Goal: Task Accomplishment & Management: Use online tool/utility

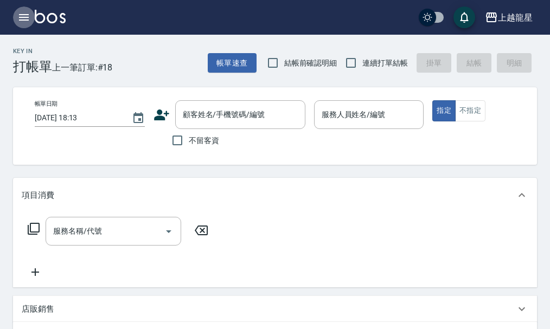
click at [18, 12] on icon "button" at bounding box center [23, 17] width 13 height 13
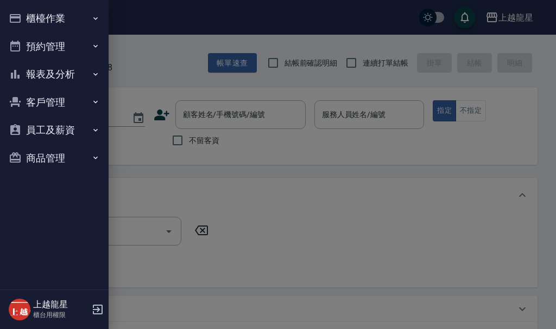
click at [48, 17] on button "櫃檯作業" at bounding box center [54, 18] width 100 height 28
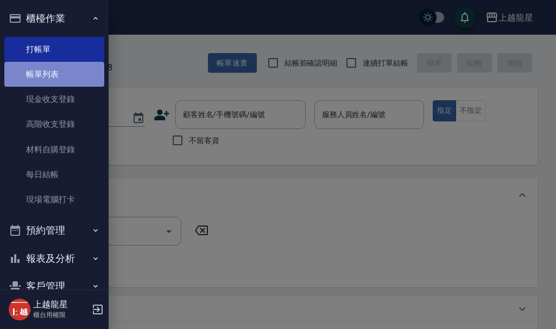
click at [69, 81] on link "帳單列表" at bounding box center [54, 74] width 100 height 25
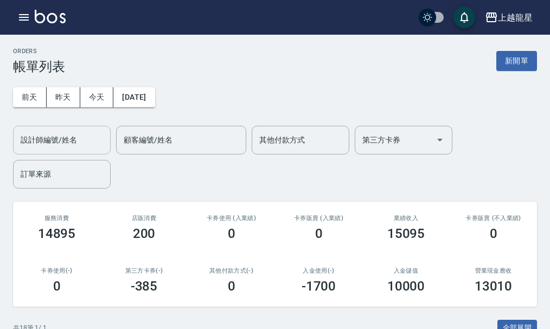
click at [82, 152] on div "設計師編號/姓名" at bounding box center [62, 140] width 98 height 29
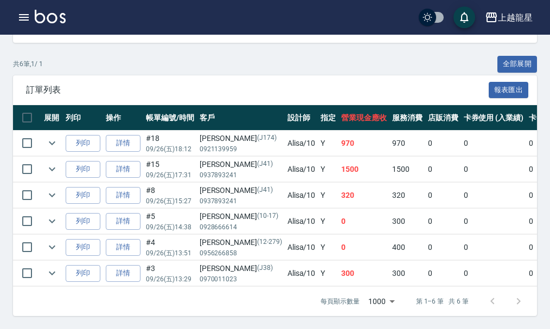
scroll to position [272, 0]
type input "Alisa-10"
click at [112, 135] on link "詳情" at bounding box center [123, 143] width 35 height 17
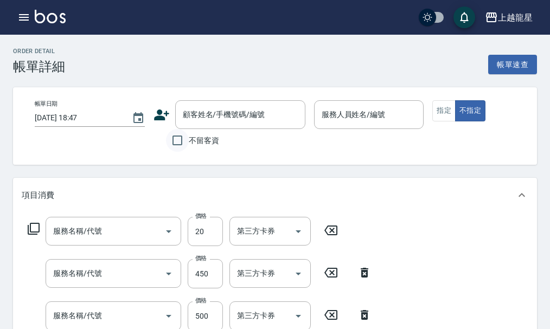
type input "[DATE] 18:12"
type input "Alisa-10"
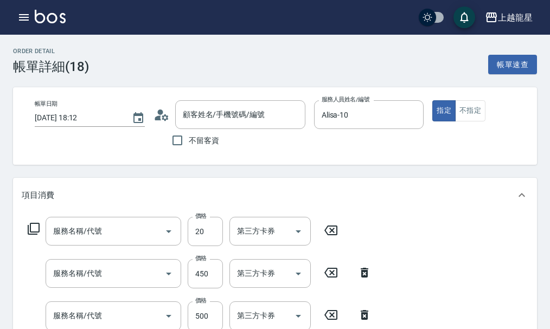
type input "潤絲(802)"
type input "剪髮(303)"
type input "SPA健康洗(513)"
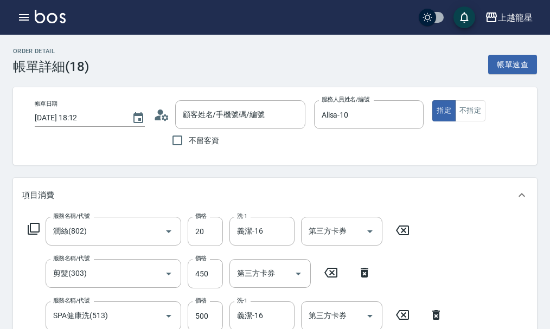
type input "[PERSON_NAME]/0921139959/J174"
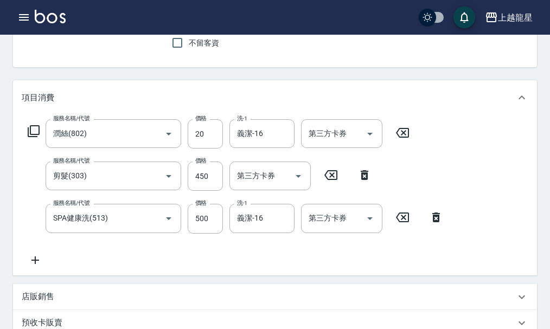
scroll to position [109, 0]
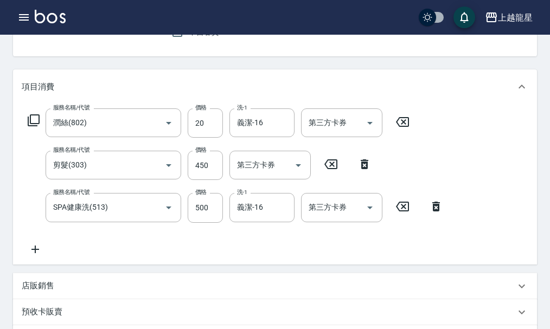
click at [407, 129] on icon at bounding box center [402, 122] width 27 height 13
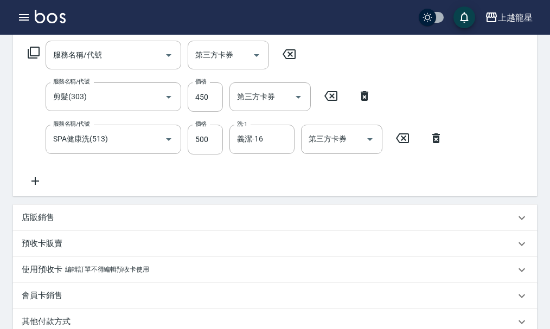
scroll to position [326, 0]
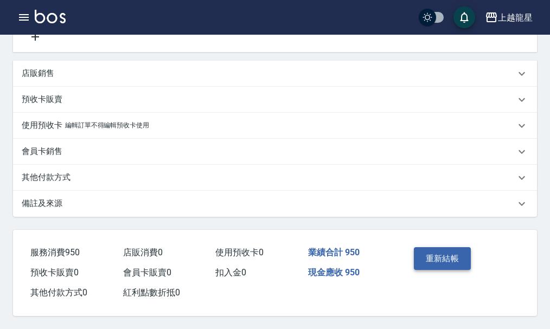
click at [455, 265] on button "重新結帳" at bounding box center [443, 258] width 58 height 23
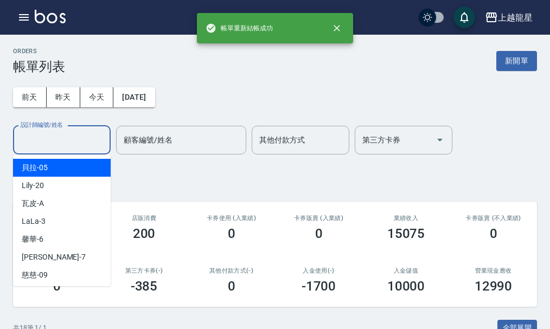
click at [69, 141] on div "設計師編號/姓名 設計師編號/姓名" at bounding box center [62, 140] width 98 height 29
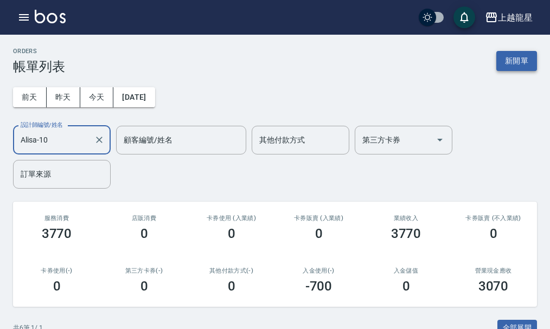
type input "Alisa-10"
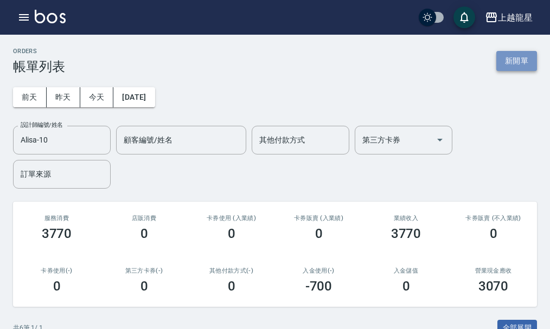
click at [512, 55] on button "新開單" at bounding box center [517, 61] width 41 height 20
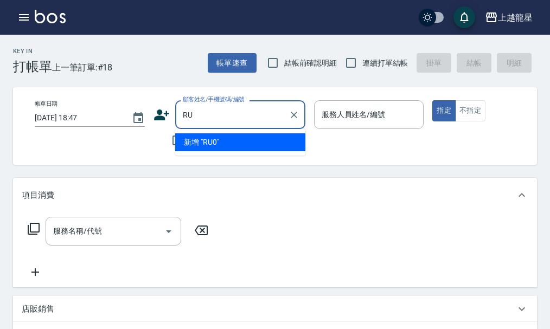
type input "R"
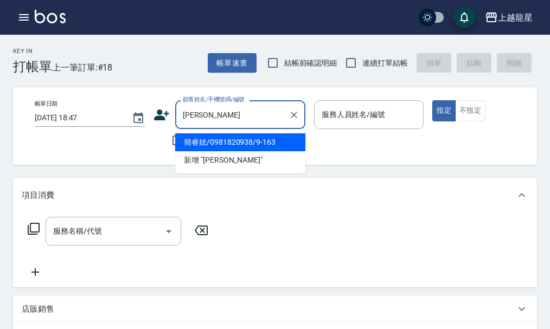
click at [200, 139] on li "簡睿妶/0981820938/9-163" at bounding box center [240, 142] width 130 height 18
type input "簡睿妶/0981820938/9-163"
type input "處長-L"
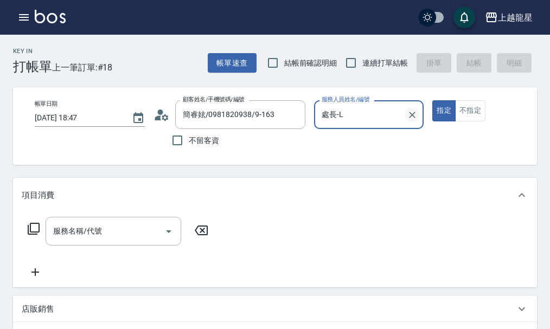
click at [411, 117] on icon "Clear" at bounding box center [412, 115] width 11 height 11
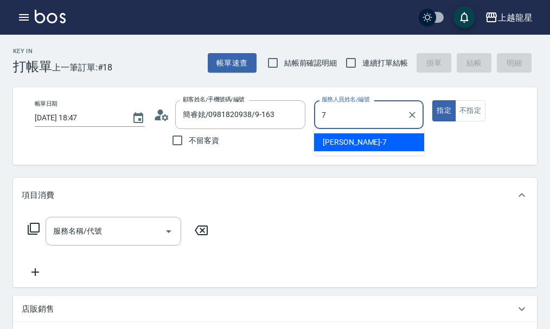
type input "雅君-7"
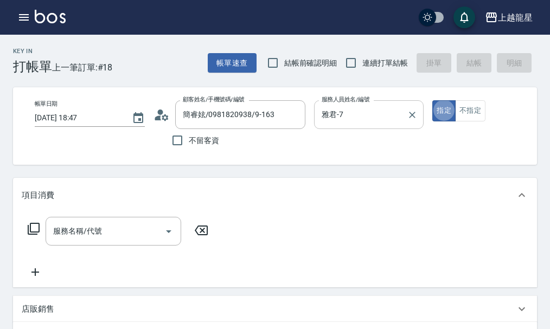
type button "true"
click at [62, 241] on input "服務名稱/代號" at bounding box center [105, 231] width 110 height 19
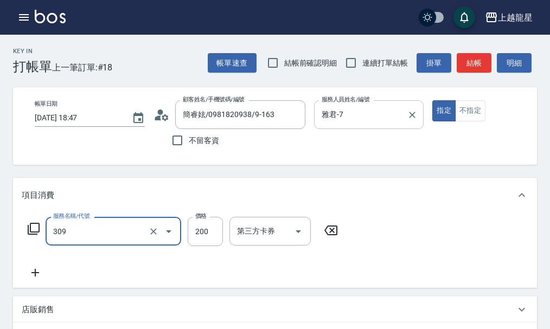
type input "剪髮(國小)(309)"
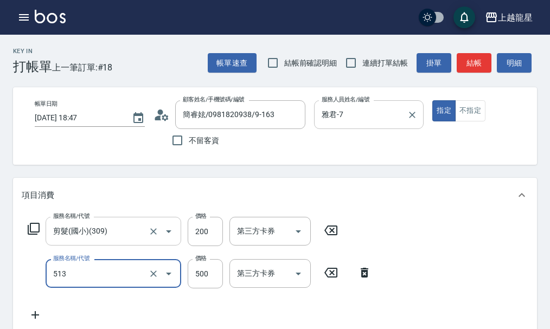
type input "SPA健康洗(513)"
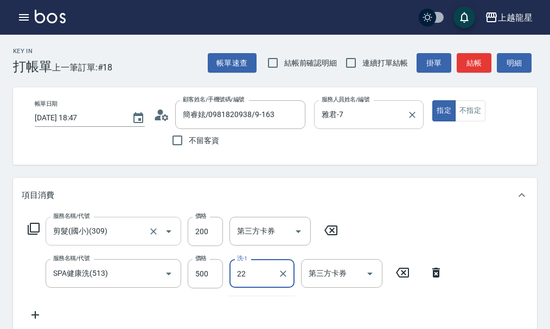
type input "[PERSON_NAME]-22"
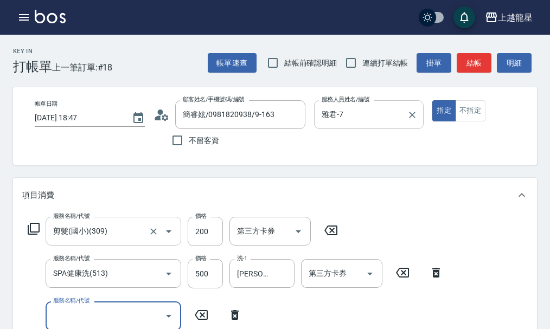
scroll to position [5, 0]
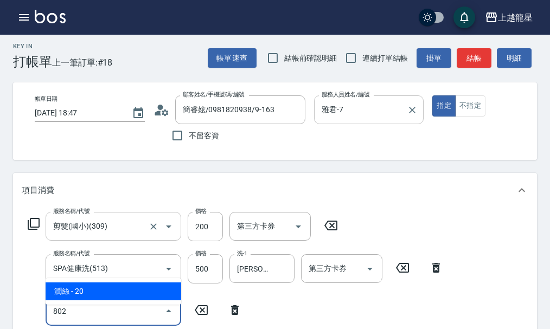
type input "潤絲(802)"
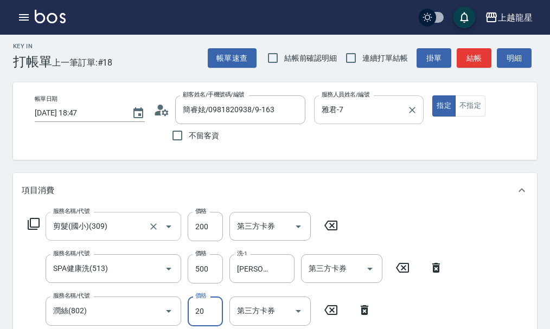
scroll to position [10, 0]
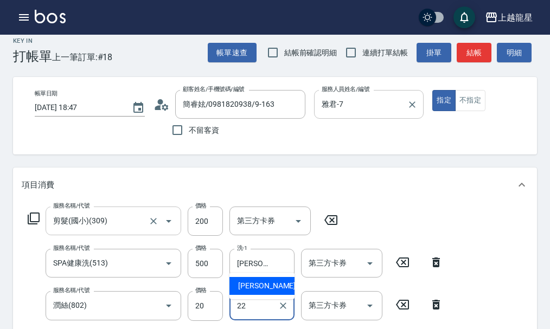
type input "[PERSON_NAME]-22"
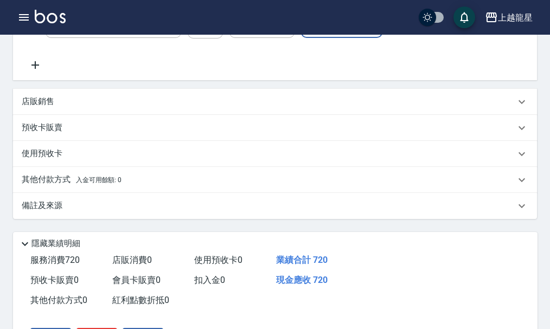
scroll to position [371, 0]
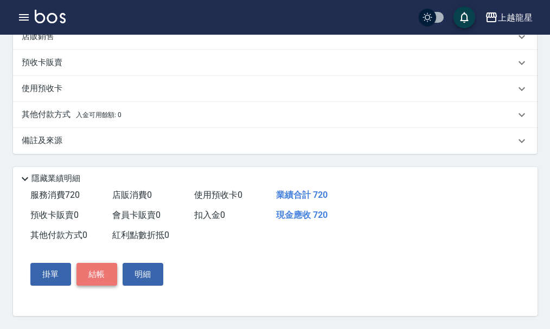
click at [104, 269] on button "結帳" at bounding box center [97, 274] width 41 height 23
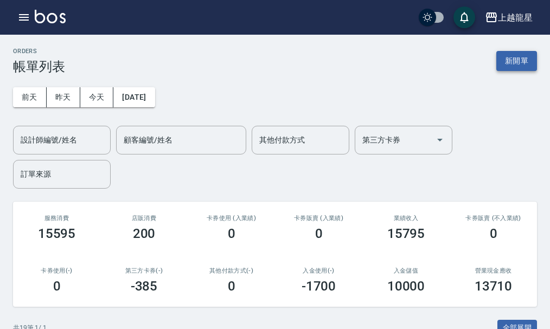
click at [510, 62] on button "新開單" at bounding box center [517, 61] width 41 height 20
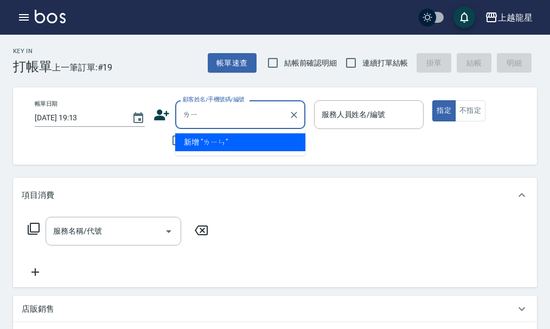
type input "ㄌ"
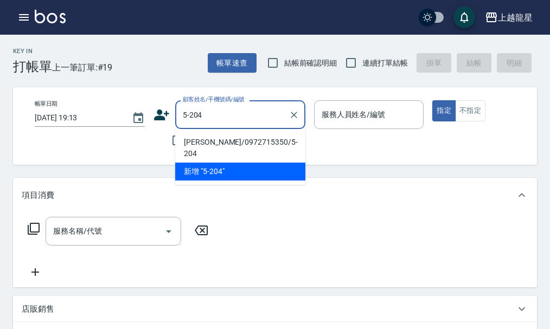
click at [209, 137] on li "[PERSON_NAME]/0972715350/5-204" at bounding box center [240, 147] width 130 height 29
type input "[PERSON_NAME]/0972715350/5-204"
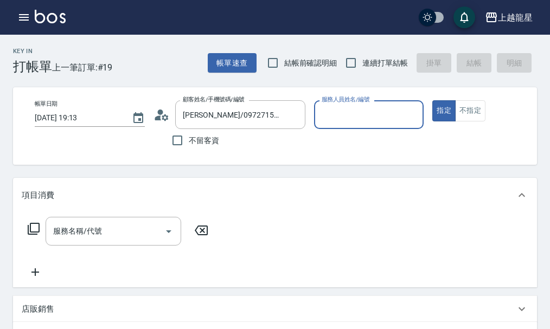
type input "雅君-7"
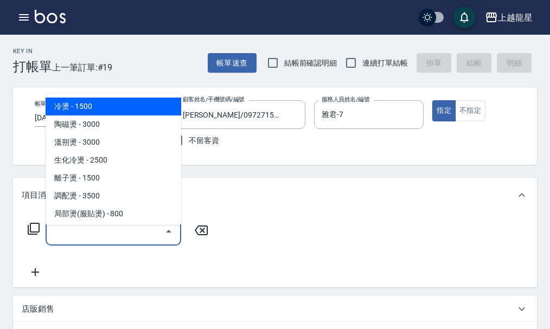
click at [110, 238] on input "服務名稱/代號" at bounding box center [105, 231] width 110 height 19
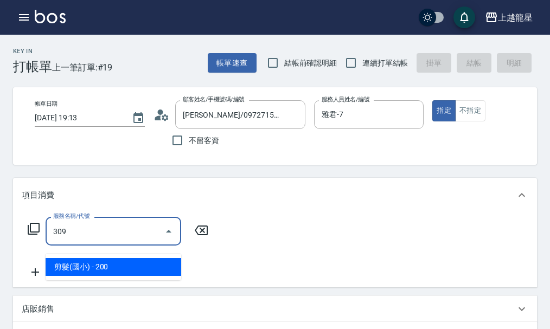
type input "剪髮(國小)(309)"
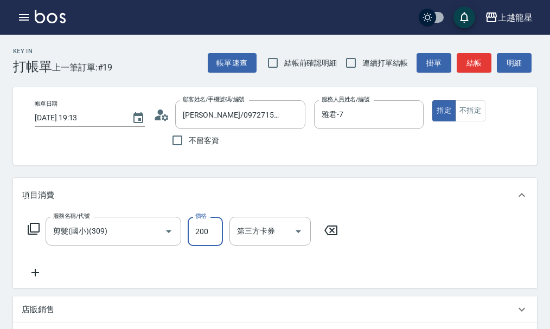
click at [455, 59] on div "帳單速查 結帳前確認明細 連續打單結帳 掛單 結帳 明細" at bounding box center [372, 63] width 329 height 23
click at [466, 60] on button "結帳" at bounding box center [474, 63] width 35 height 20
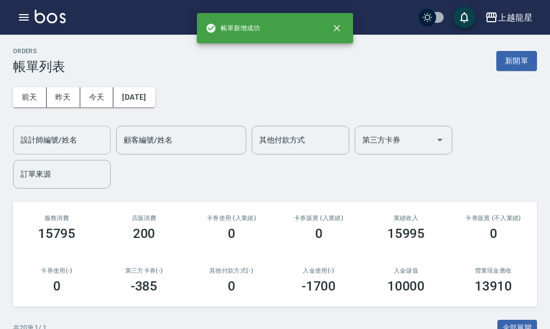
click at [80, 140] on input "設計師編號/姓名" at bounding box center [62, 140] width 88 height 19
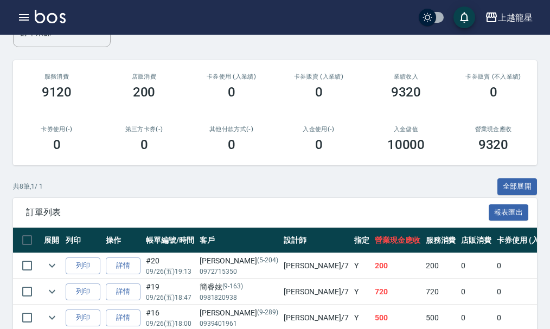
scroll to position [271, 0]
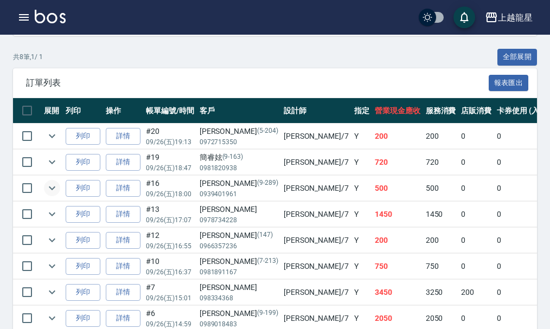
type input "雅君-7"
click at [50, 188] on icon "expand row" at bounding box center [52, 189] width 7 height 4
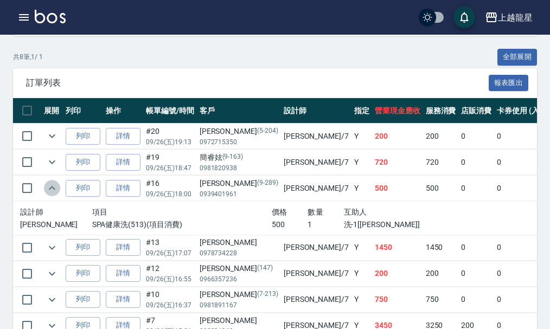
click at [50, 188] on icon "expand row" at bounding box center [52, 188] width 7 height 4
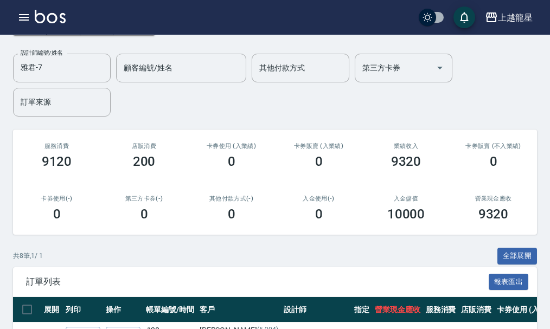
scroll to position [0, 0]
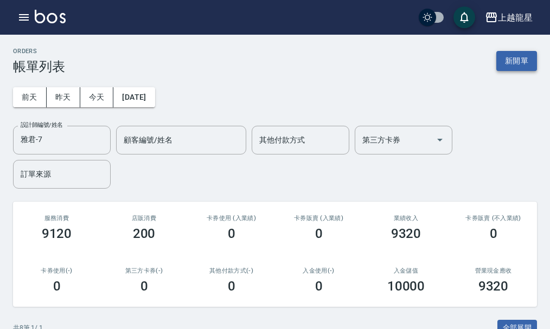
click at [510, 63] on button "新開單" at bounding box center [517, 61] width 41 height 20
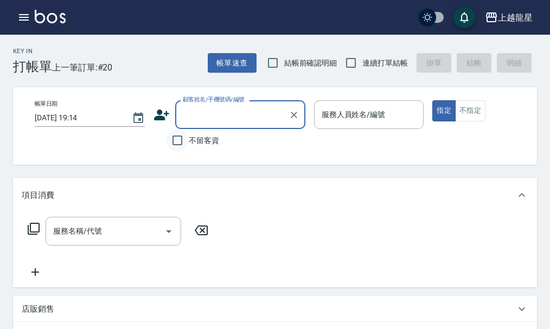
click at [179, 140] on input "不留客資" at bounding box center [177, 140] width 23 height 23
checkbox input "true"
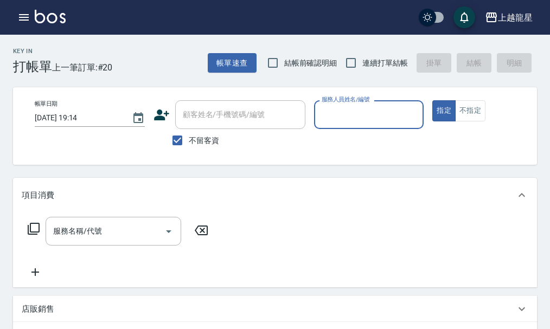
click at [332, 107] on input "服務人員姓名/編號" at bounding box center [369, 114] width 100 height 19
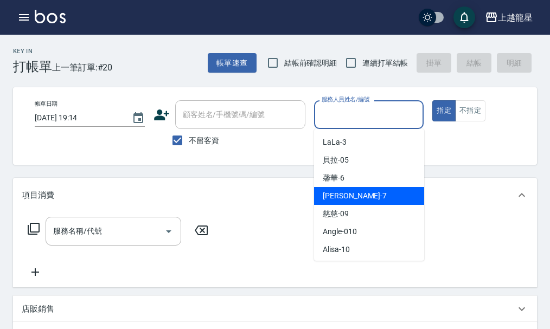
click at [338, 199] on span "雅君 -7" at bounding box center [355, 195] width 64 height 11
type input "雅君-7"
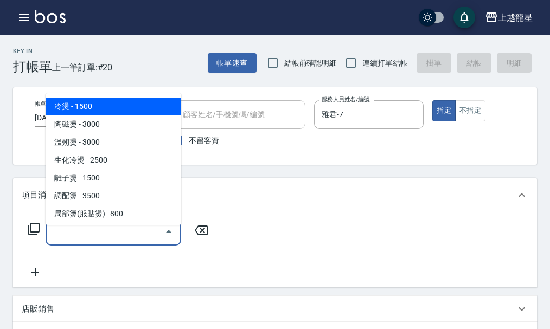
click at [143, 236] on input "服務名稱/代號" at bounding box center [105, 231] width 110 height 19
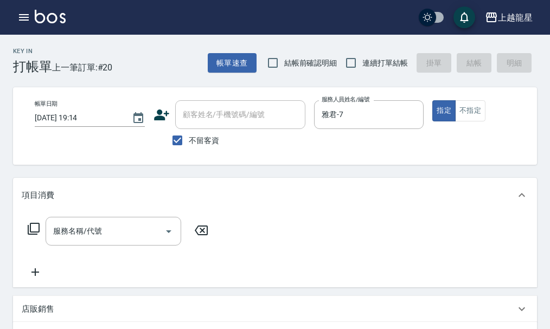
drag, startPoint x: 36, startPoint y: 222, endPoint x: 34, endPoint y: 242, distance: 20.2
click at [36, 224] on div "服務名稱/代號 服務名稱/代號" at bounding box center [275, 250] width 524 height 75
click at [34, 236] on icon at bounding box center [33, 228] width 13 height 13
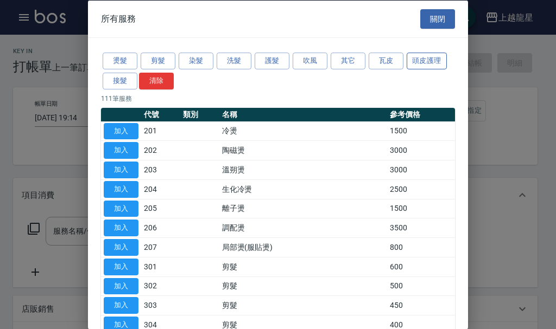
click at [441, 65] on button "頭皮護理" at bounding box center [426, 61] width 40 height 17
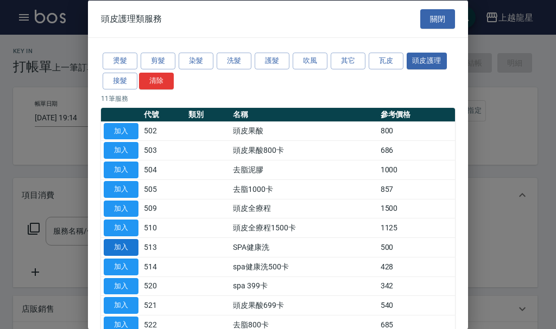
click at [128, 248] on button "加入" at bounding box center [121, 247] width 35 height 17
type input "SPA健康洗(513)"
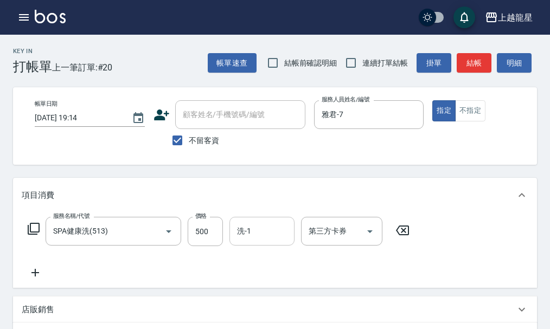
click at [264, 236] on input "洗-1" at bounding box center [261, 231] width 55 height 19
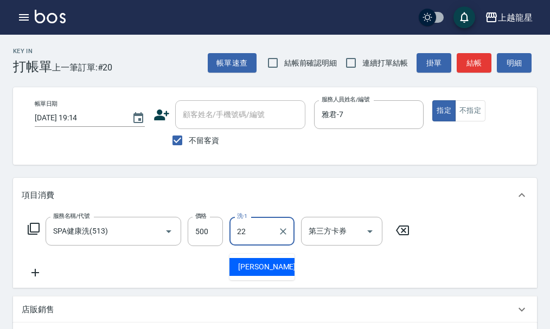
type input "[PERSON_NAME]-22"
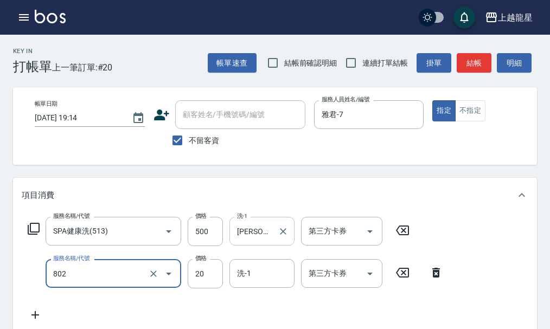
type input "潤絲(802)"
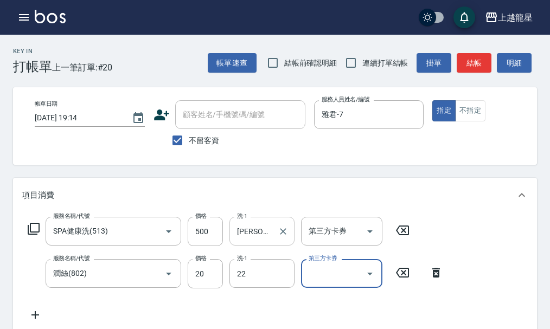
type input "[PERSON_NAME]-22"
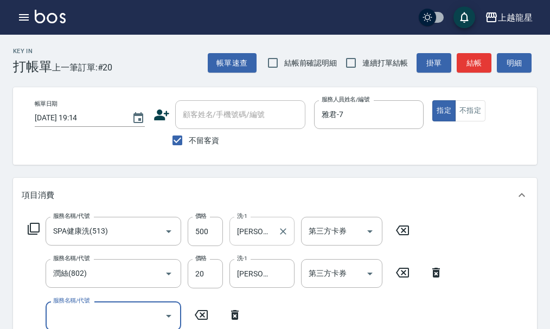
scroll to position [5, 0]
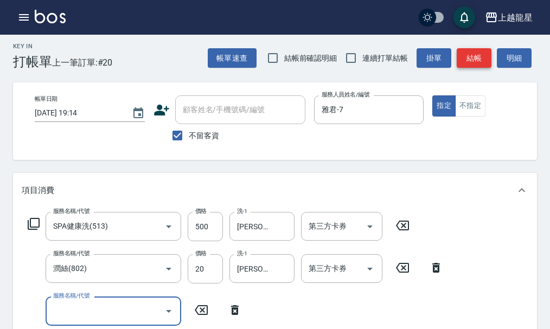
click at [462, 58] on button "結帳" at bounding box center [474, 58] width 35 height 20
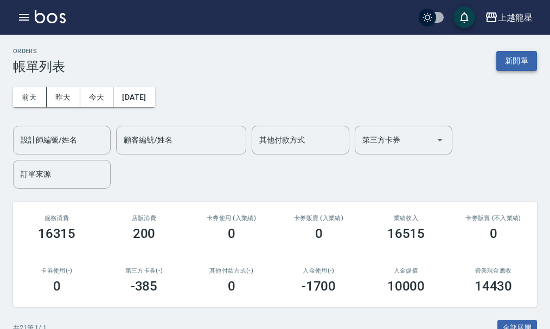
click at [524, 58] on button "新開單" at bounding box center [517, 61] width 41 height 20
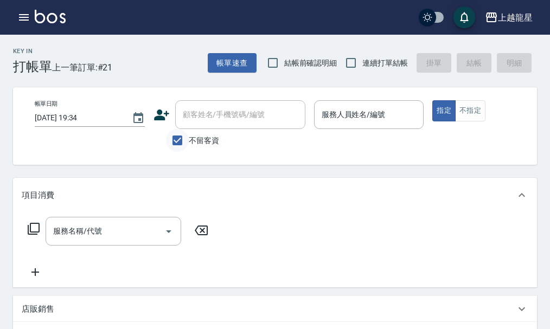
drag, startPoint x: 176, startPoint y: 141, endPoint x: 193, endPoint y: 124, distance: 24.6
click at [176, 141] on input "不留客資" at bounding box center [177, 140] width 23 height 23
checkbox input "false"
click at [193, 123] on input "顧客姓名/手機號碼/編號" at bounding box center [232, 114] width 104 height 19
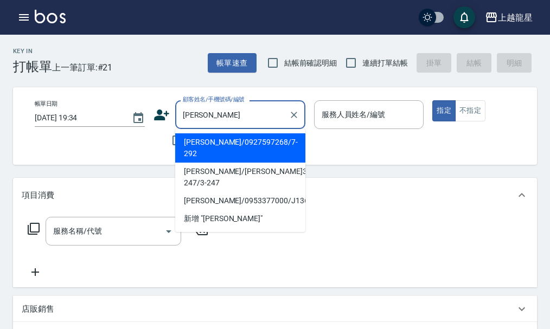
click at [234, 139] on li "[PERSON_NAME]/0927597268/7-292" at bounding box center [240, 147] width 130 height 29
type input "[PERSON_NAME]/0927597268/7-292"
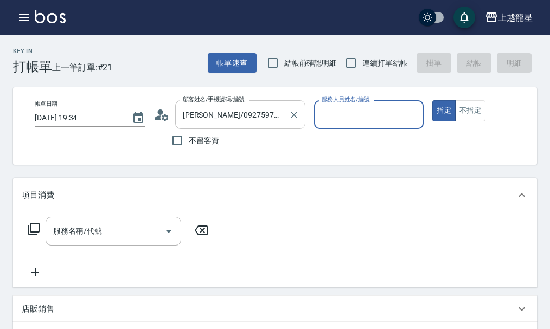
type input "雅君-7"
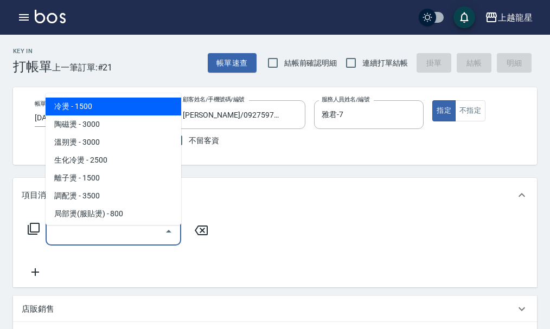
click at [121, 234] on input "服務名稱/代號" at bounding box center [105, 231] width 110 height 19
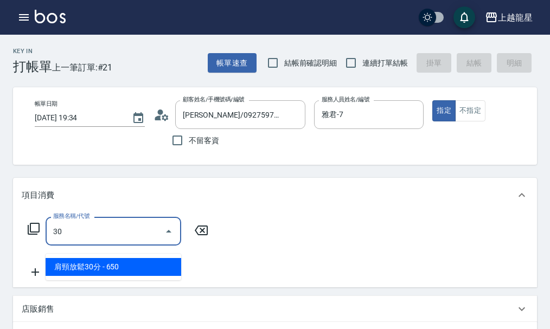
type input "301"
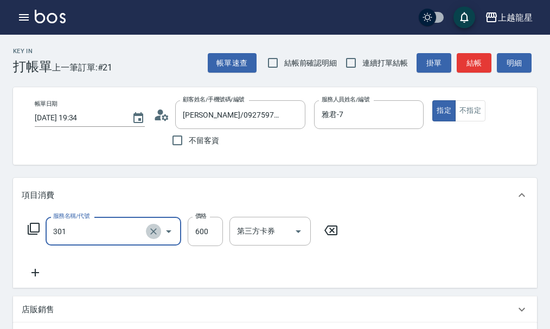
click at [152, 237] on icon "Clear" at bounding box center [153, 231] width 11 height 11
type input "剪髮(301)"
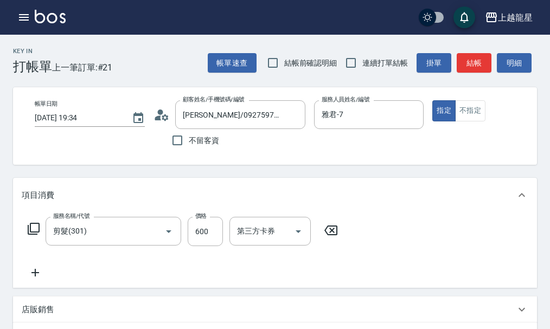
click at [37, 234] on icon at bounding box center [33, 228] width 13 height 13
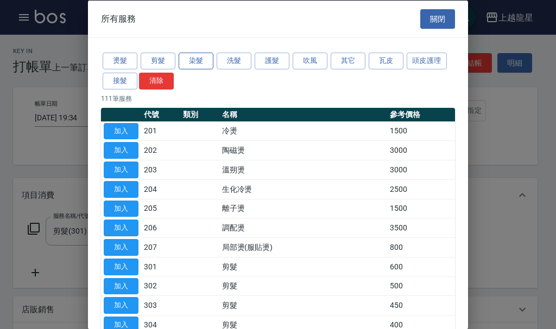
drag, startPoint x: 165, startPoint y: 60, endPoint x: 181, endPoint y: 67, distance: 17.5
click at [166, 60] on button "剪髮" at bounding box center [158, 61] width 35 height 17
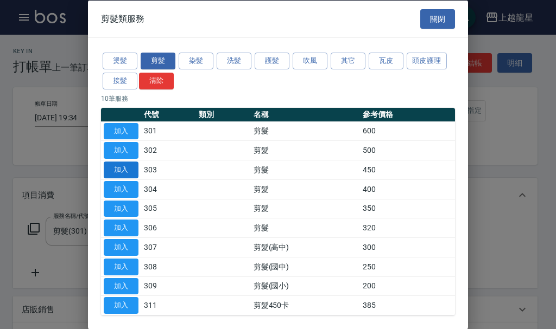
click at [112, 167] on button "加入" at bounding box center [121, 170] width 35 height 17
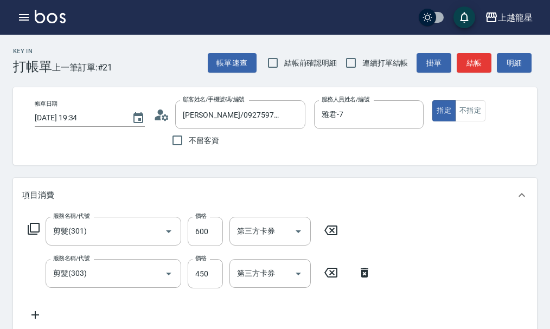
drag, startPoint x: 336, startPoint y: 230, endPoint x: 328, endPoint y: 236, distance: 9.3
click at [331, 233] on div "服務名稱/代號 剪髮(301) 服務名稱/代號 價格 600 價格 第三方卡券 第三方卡券" at bounding box center [183, 231] width 323 height 29
click at [328, 236] on icon at bounding box center [330, 230] width 27 height 13
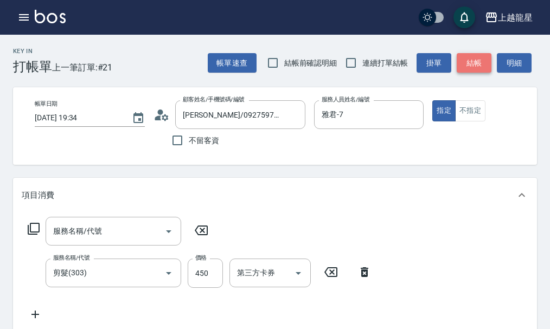
click at [486, 61] on button "結帳" at bounding box center [474, 63] width 35 height 20
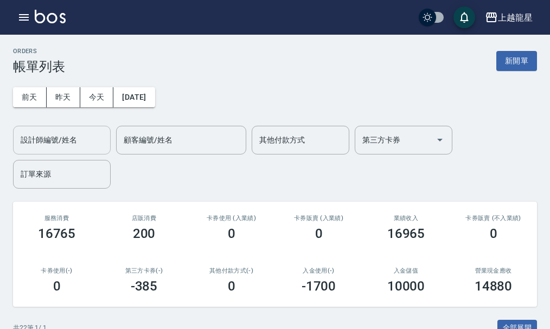
click at [45, 136] on input "設計師編號/姓名" at bounding box center [62, 140] width 88 height 19
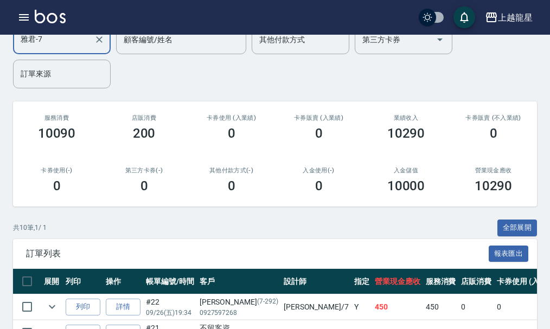
scroll to position [217, 0]
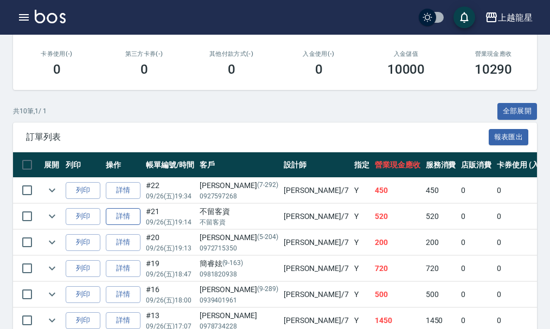
type input "雅君-7"
click at [125, 217] on link "詳情" at bounding box center [123, 216] width 35 height 17
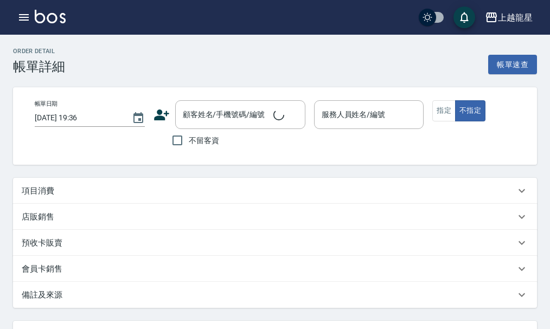
type input "[DATE] 19:14"
checkbox input "true"
type input "雅君-7"
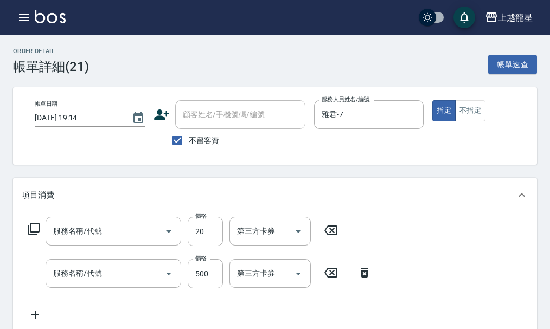
type input "潤絲(802)"
type input "SPA健康洗(513)"
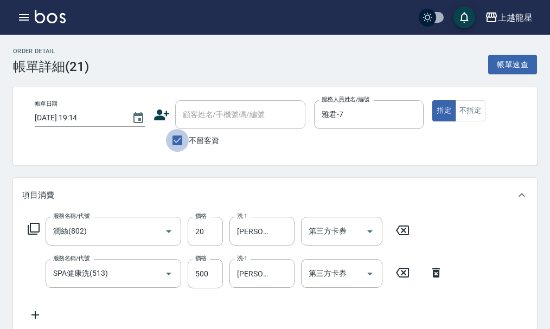
click at [182, 145] on input "不留客資" at bounding box center [177, 140] width 23 height 23
checkbox input "false"
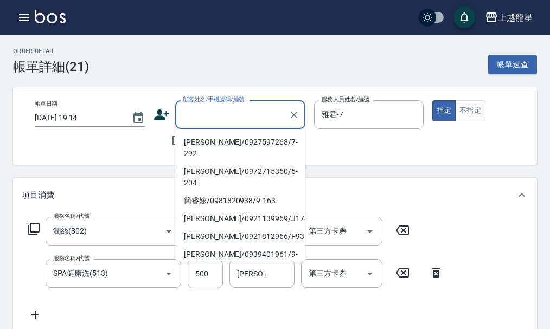
click at [201, 119] on div "顧客姓名/手機號碼/編號 顧客姓名/手機號碼/編號" at bounding box center [240, 114] width 130 height 29
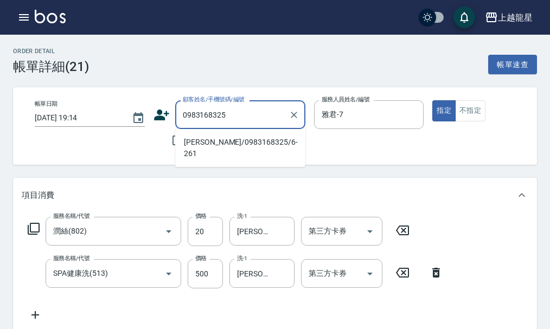
click at [209, 146] on li "[PERSON_NAME]/0983168325/6-261" at bounding box center [240, 147] width 130 height 29
type input "[PERSON_NAME]/0983168325/6-261"
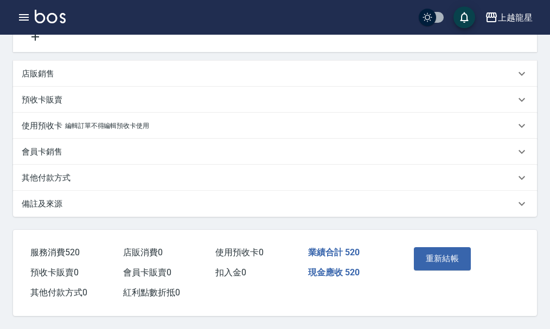
scroll to position [291, 0]
click at [442, 255] on button "重新結帳" at bounding box center [443, 258] width 58 height 23
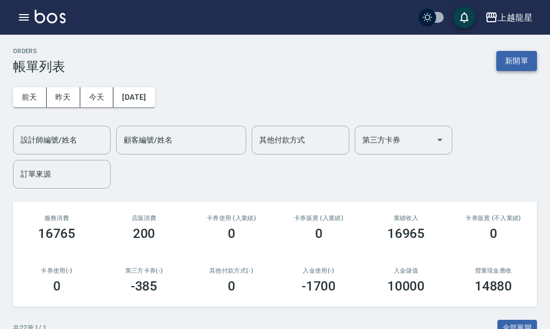
click at [507, 59] on button "新開單" at bounding box center [517, 61] width 41 height 20
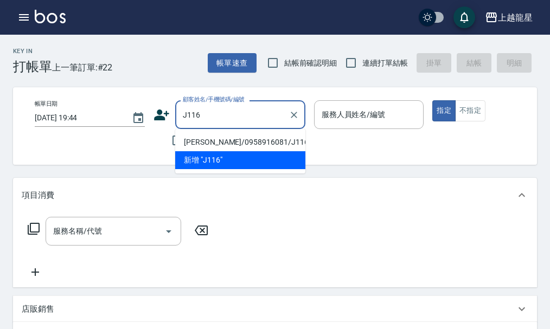
type input "[PERSON_NAME]/0958916081/J116"
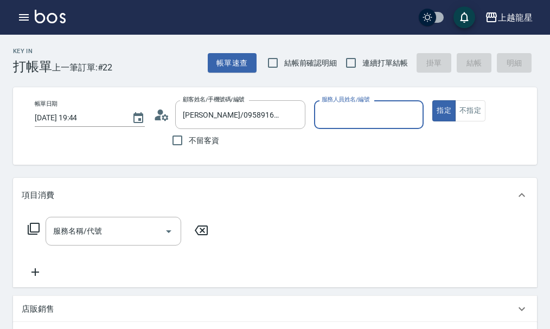
type input "Alisa-10"
click at [411, 115] on icon "Clear" at bounding box center [412, 115] width 11 height 11
click at [361, 126] on div "服務人員姓名/編號" at bounding box center [369, 114] width 110 height 29
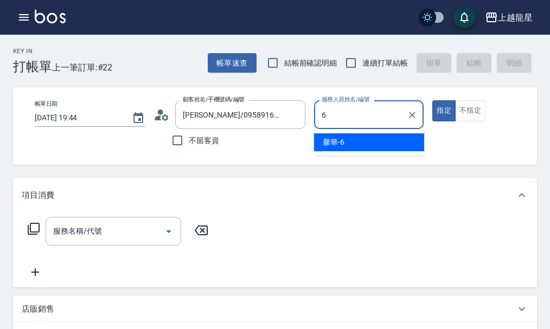
type input "馨華-6"
type button "true"
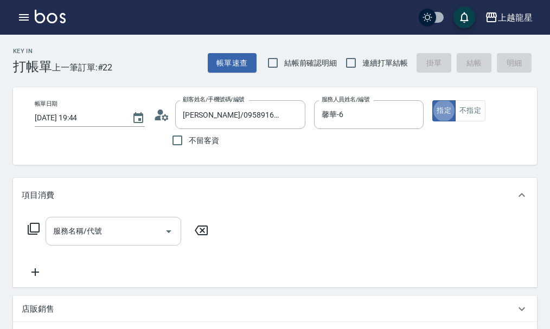
click at [135, 246] on div "服務名稱/代號" at bounding box center [114, 231] width 136 height 29
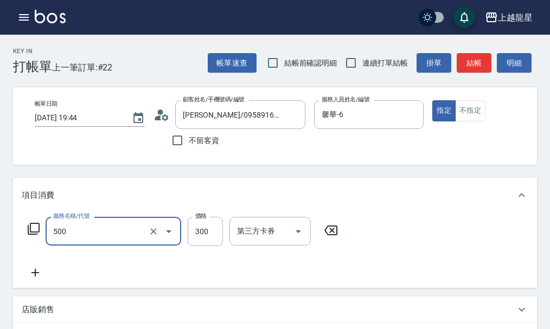
type input "一般洗髮(500)"
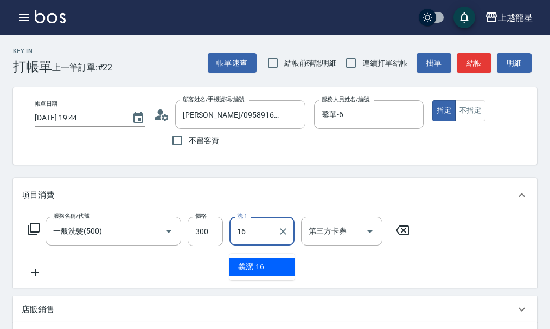
type input "義潔-16"
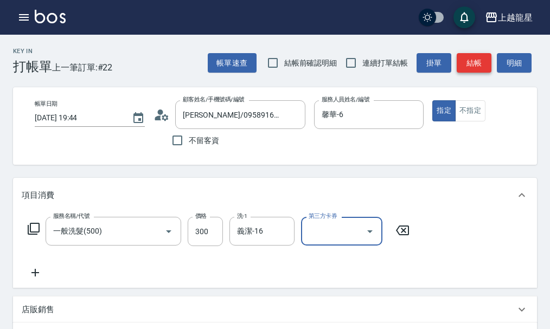
click at [472, 62] on button "結帳" at bounding box center [474, 63] width 35 height 20
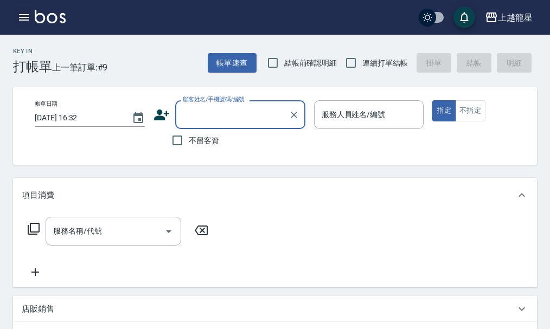
click at [28, 18] on icon "button" at bounding box center [23, 17] width 13 height 13
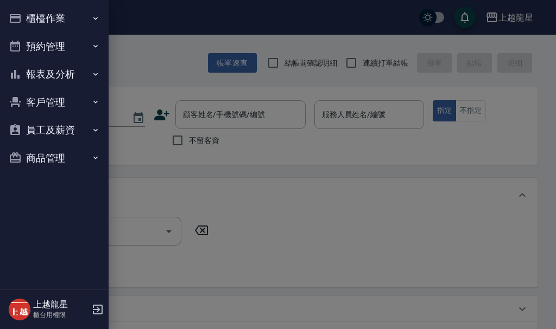
click at [55, 17] on button "櫃檯作業" at bounding box center [54, 18] width 100 height 28
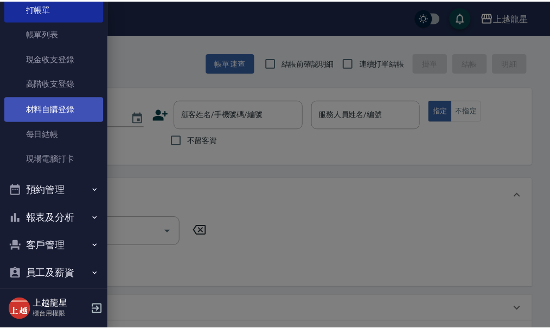
scroll to position [80, 0]
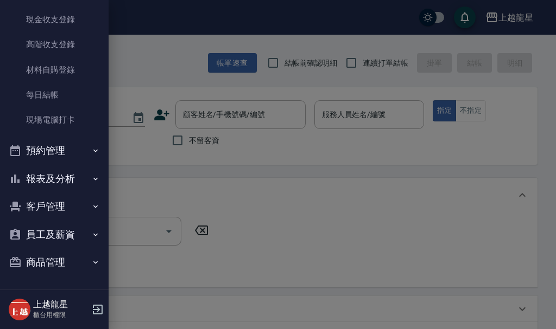
click at [73, 154] on button "預約管理" at bounding box center [54, 151] width 100 height 28
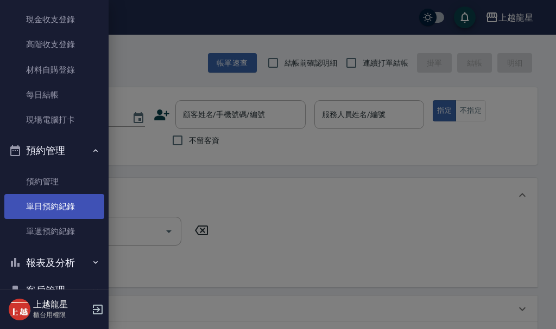
click at [73, 202] on link "單日預約紀錄" at bounding box center [54, 206] width 100 height 25
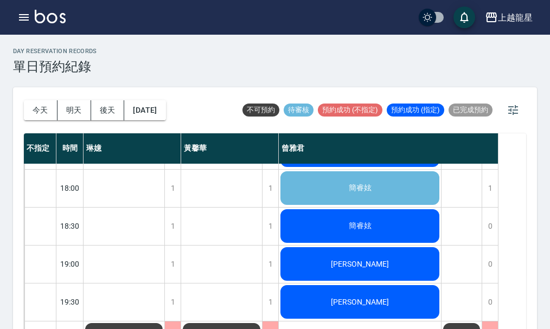
scroll to position [525, 0]
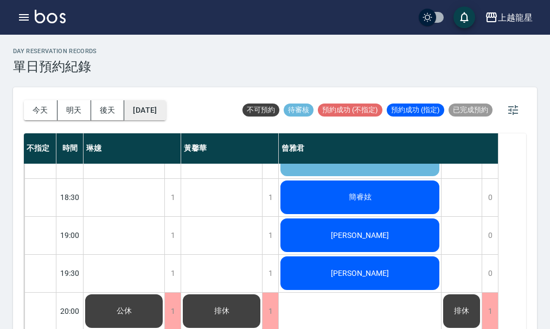
click at [161, 113] on button "[DATE]" at bounding box center [144, 110] width 41 height 20
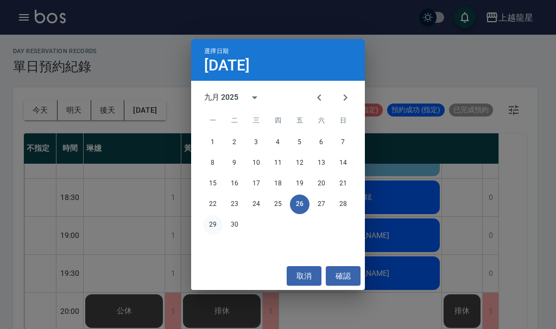
click at [214, 221] on button "29" at bounding box center [213, 225] width 20 height 20
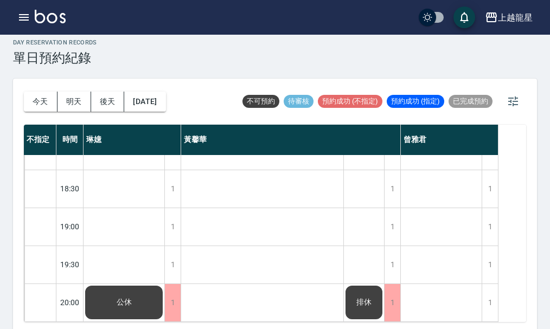
scroll to position [12, 0]
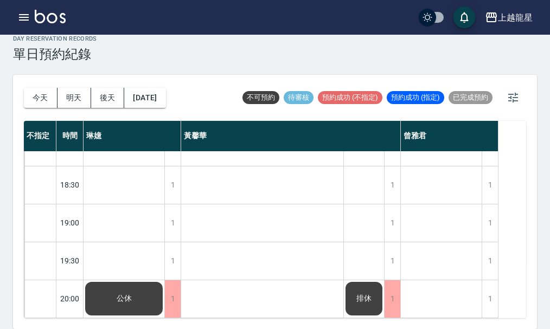
click at [208, 58] on div "day Reservation records 單日預約紀錄" at bounding box center [275, 48] width 524 height 27
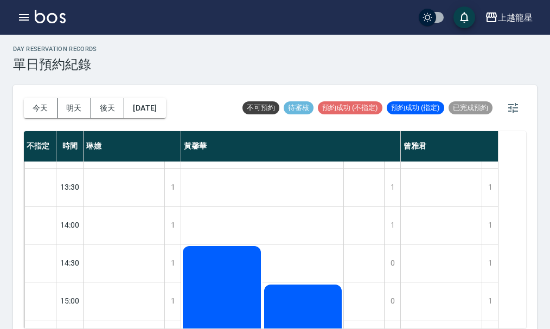
scroll to position [0, 0]
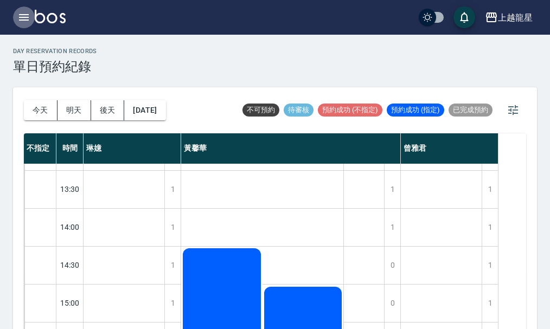
click at [18, 14] on icon "button" at bounding box center [23, 17] width 13 height 13
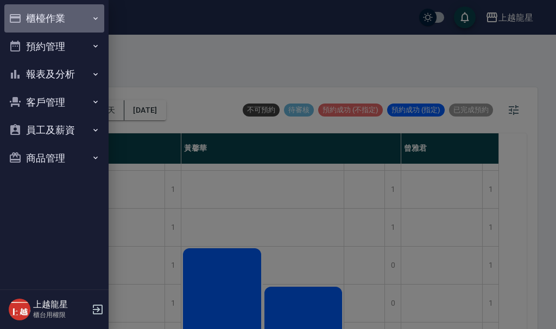
click at [30, 15] on button "櫃檯作業" at bounding box center [54, 18] width 100 height 28
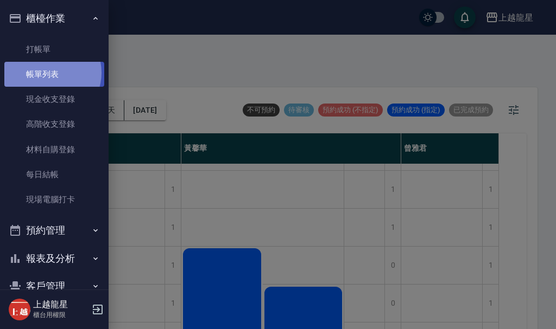
click at [49, 73] on link "帳單列表" at bounding box center [54, 74] width 100 height 25
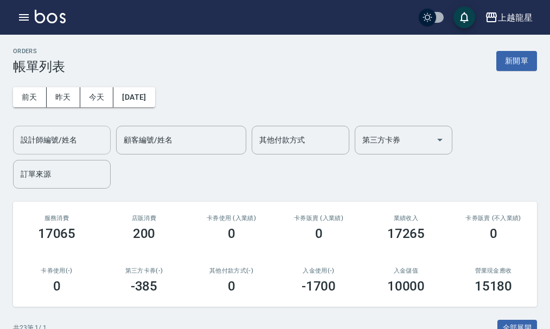
click at [76, 144] on input "設計師編號/姓名" at bounding box center [62, 140] width 88 height 19
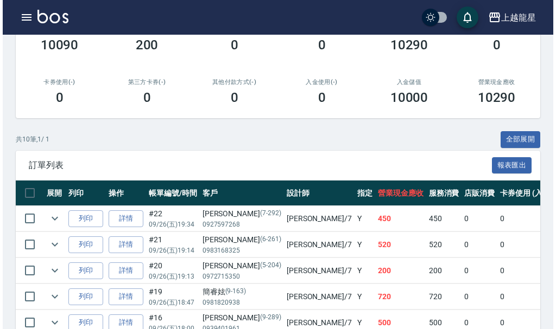
scroll to position [217, 0]
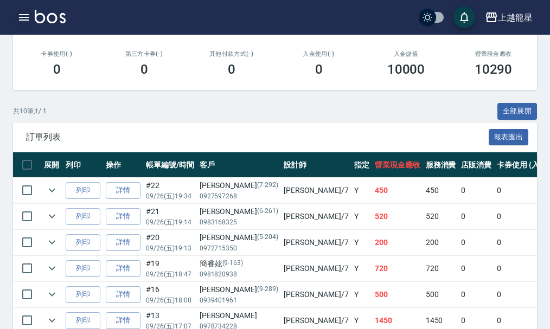
type input "雅君-7"
click at [25, 20] on icon "button" at bounding box center [24, 17] width 10 height 7
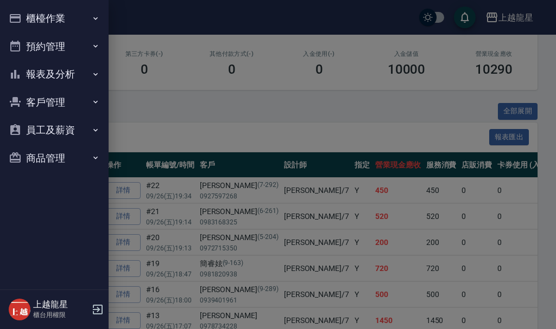
click at [30, 14] on button "櫃檯作業" at bounding box center [54, 18] width 100 height 28
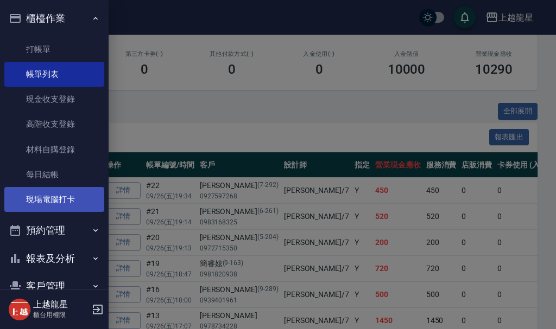
click at [55, 200] on link "現場電腦打卡" at bounding box center [54, 199] width 100 height 25
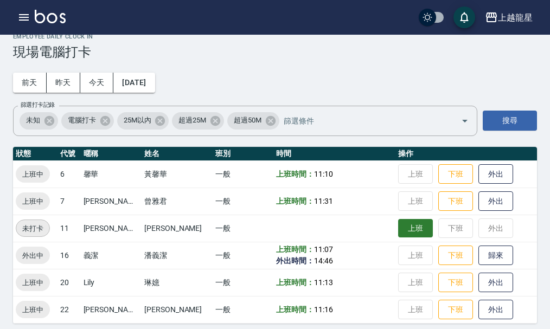
scroll to position [22, 0]
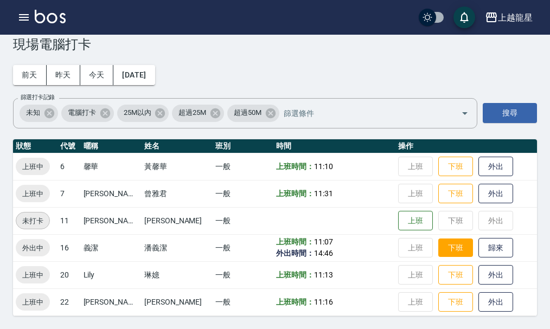
click at [445, 246] on button "下班" at bounding box center [455, 248] width 35 height 19
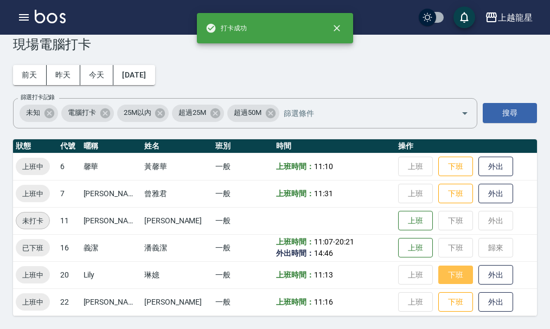
click at [445, 277] on button "下班" at bounding box center [455, 275] width 35 height 19
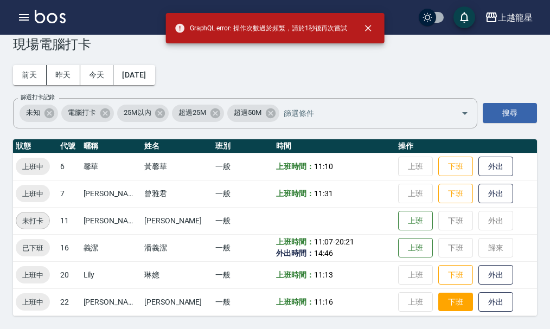
click at [442, 300] on button "下班" at bounding box center [455, 302] width 35 height 19
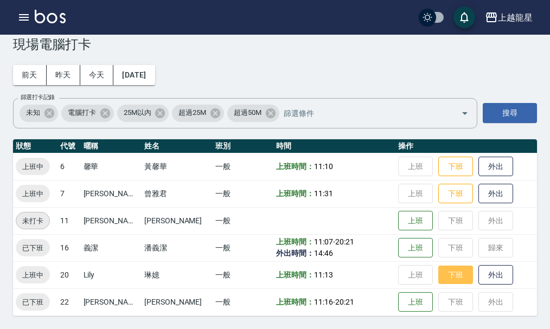
click at [447, 271] on button "下班" at bounding box center [455, 275] width 35 height 19
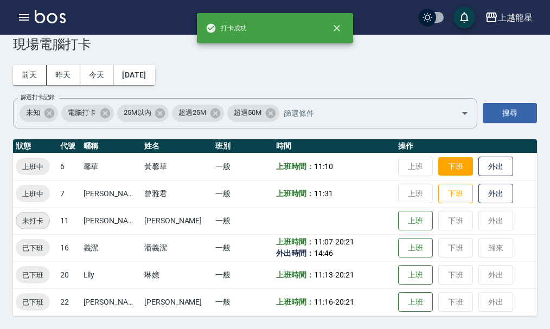
click at [443, 160] on button "下班" at bounding box center [455, 166] width 35 height 19
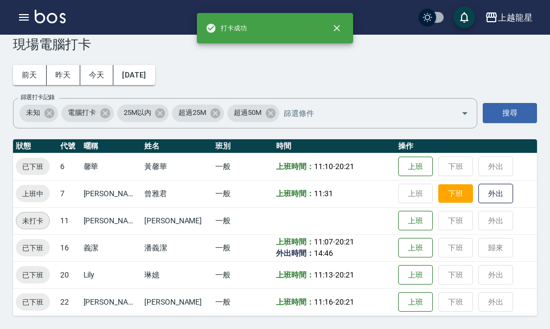
click at [438, 193] on button "下班" at bounding box center [455, 194] width 35 height 19
